Goal: Understand process/instructions: Learn how to perform a task or action

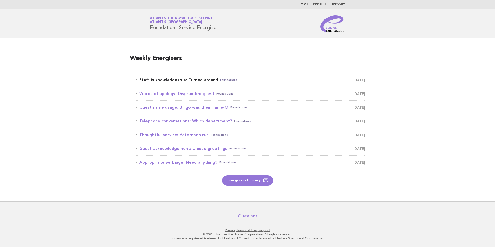
click at [175, 80] on link "Staff is knowledgeable: Turned around Foundations October 10" at bounding box center [250, 79] width 229 height 7
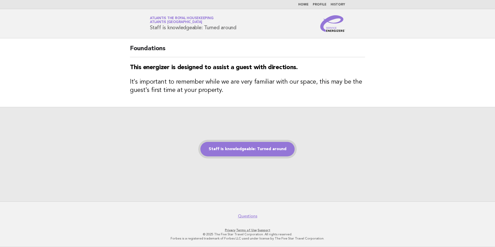
click at [257, 150] on link "Staff is knowledgeable: Turned around" at bounding box center [247, 149] width 94 height 14
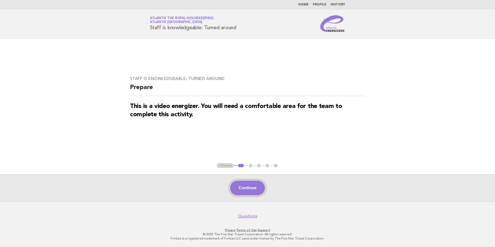
click at [248, 184] on button "Continue" at bounding box center [247, 188] width 34 height 14
